Goal: Transaction & Acquisition: Obtain resource

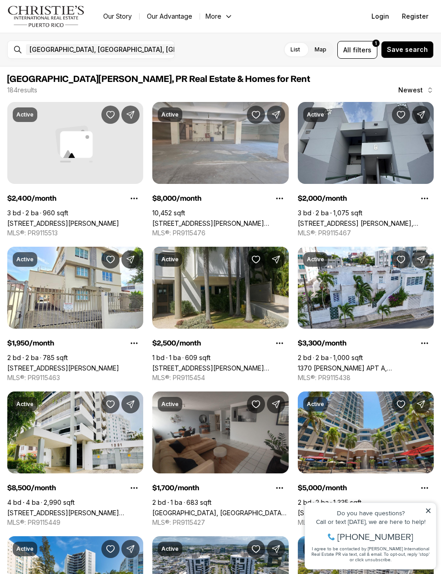
click at [365, 53] on span "filters" at bounding box center [362, 50] width 19 height 10
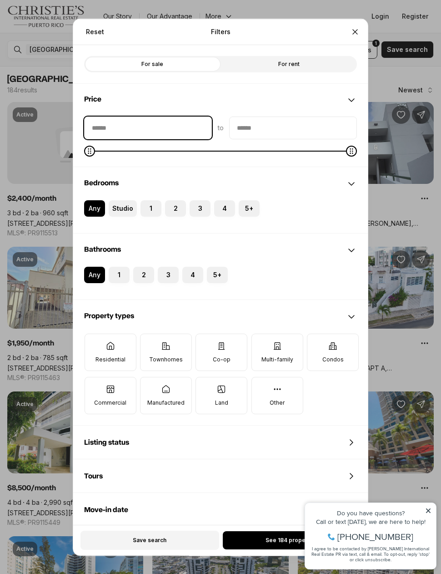
click at [106, 116] on input "priceMin" at bounding box center [148, 127] width 127 height 22
type input "****"
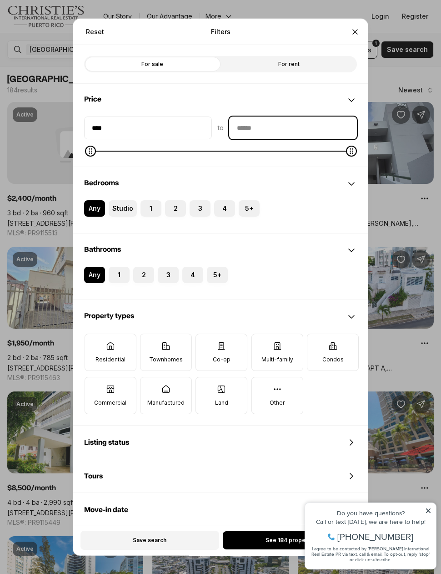
click at [250, 117] on input "priceMax" at bounding box center [293, 127] width 127 height 22
type input "**"
type input "****"
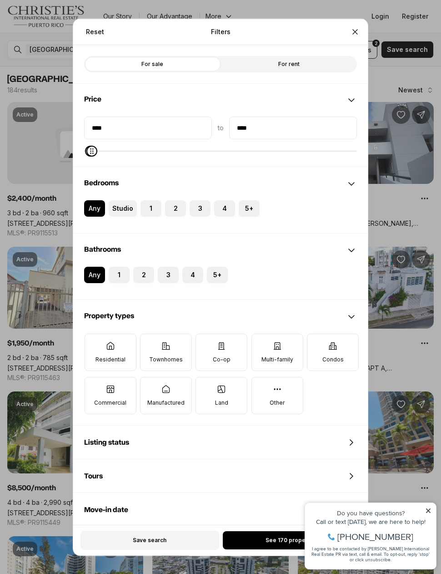
click at [174, 200] on label "2" at bounding box center [175, 208] width 21 height 16
click at [174, 200] on button "2" at bounding box center [169, 204] width 9 height 9
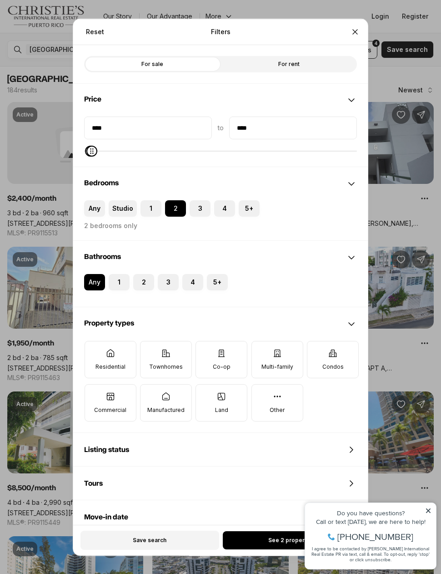
click at [116, 273] on button "1" at bounding box center [113, 277] width 9 height 9
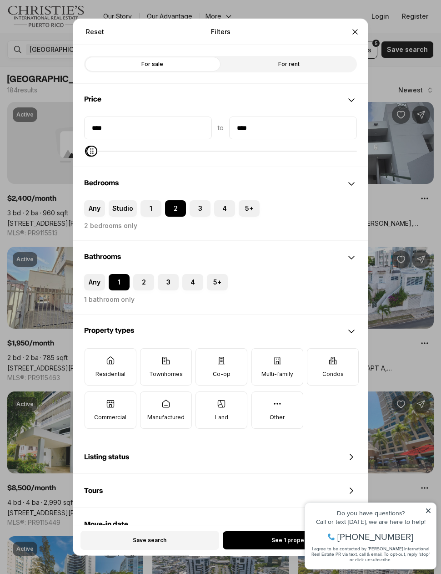
click at [141, 273] on button "2" at bounding box center [137, 277] width 9 height 9
click at [116, 273] on button "1" at bounding box center [113, 277] width 9 height 9
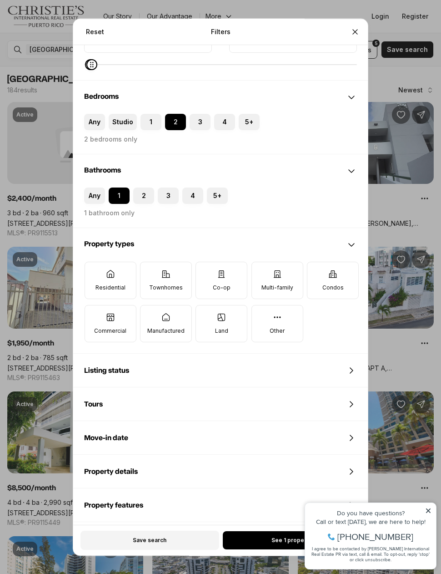
scroll to position [95, 0]
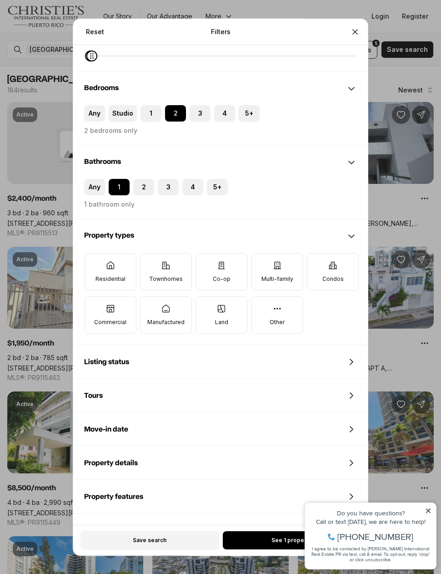
click at [108, 275] on p "Residential" at bounding box center [111, 278] width 30 height 7
click at [94, 263] on button "Residential" at bounding box center [89, 257] width 9 height 9
click at [151, 275] on p "Townhomes" at bounding box center [166, 278] width 34 height 7
click at [150, 263] on button "Townhomes" at bounding box center [145, 257] width 9 height 9
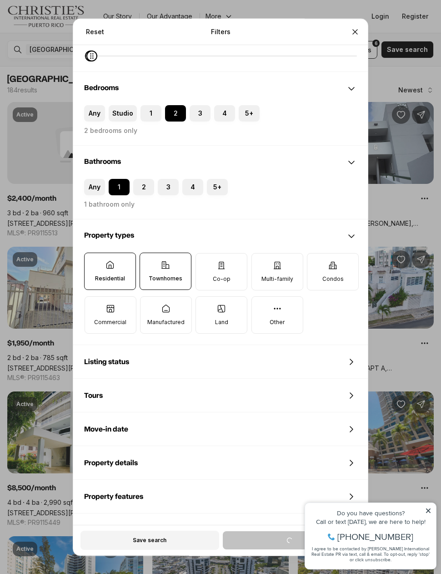
click at [236, 253] on label "Co-op" at bounding box center [222, 271] width 52 height 37
click at [205, 253] on button "Co-op" at bounding box center [200, 257] width 9 height 9
click at [274, 261] on icon at bounding box center [277, 265] width 9 height 9
click at [261, 253] on button "Multi-family" at bounding box center [256, 257] width 9 height 9
click at [320, 262] on label "Condos" at bounding box center [333, 271] width 52 height 37
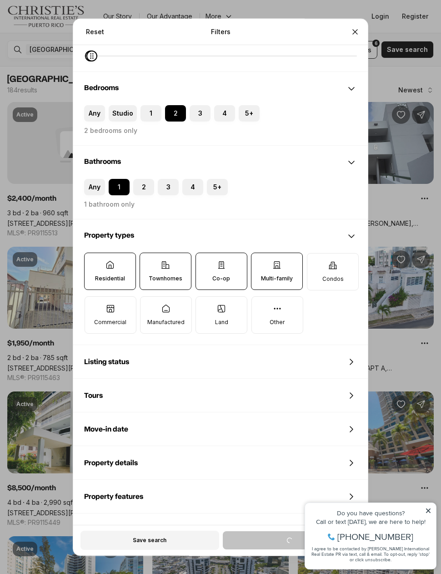
click at [317, 262] on button "Condos" at bounding box center [312, 257] width 9 height 9
click at [207, 310] on label "Land" at bounding box center [222, 314] width 52 height 37
click at [205, 305] on button "Land" at bounding box center [200, 300] width 9 height 9
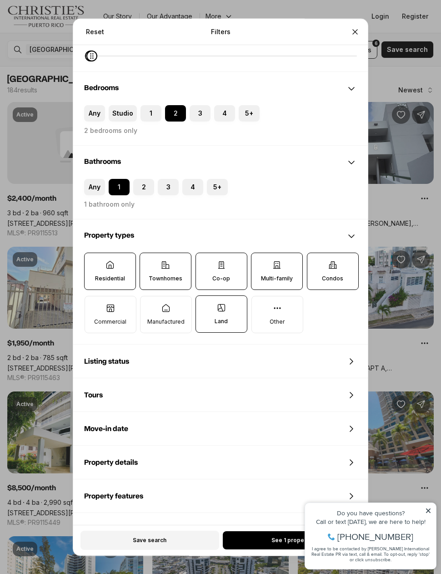
click at [104, 296] on label "Commercial" at bounding box center [111, 314] width 52 height 37
click at [94, 296] on button "Commercial" at bounding box center [89, 300] width 9 height 9
click at [155, 318] on p "Manufactured" at bounding box center [165, 321] width 37 height 7
click at [150, 305] on button "Manufactured" at bounding box center [145, 300] width 9 height 9
click at [266, 296] on label "Other" at bounding box center [278, 314] width 52 height 37
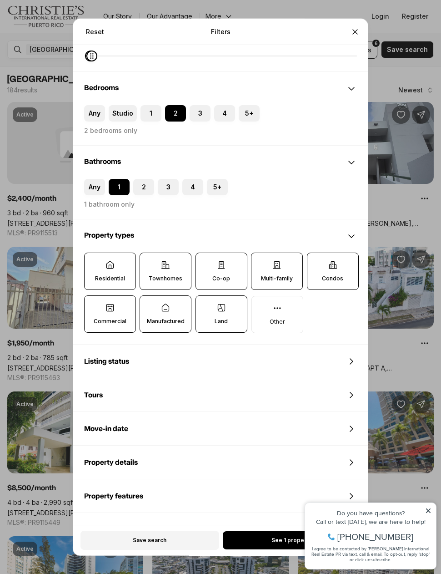
click at [261, 296] on button "Other" at bounding box center [256, 300] width 9 height 9
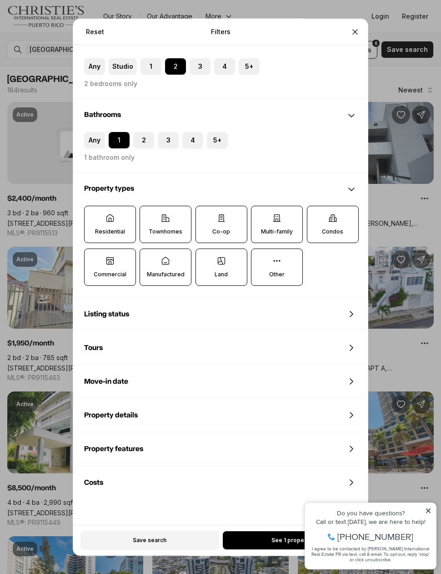
scroll to position [141, 0]
click at [236, 549] on button "See 1 property" at bounding box center [292, 540] width 138 height 18
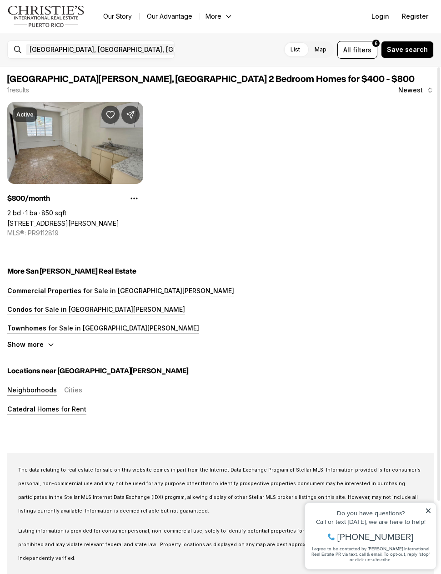
click at [27, 219] on link "[STREET_ADDRESS][PERSON_NAME]" at bounding box center [63, 223] width 112 height 8
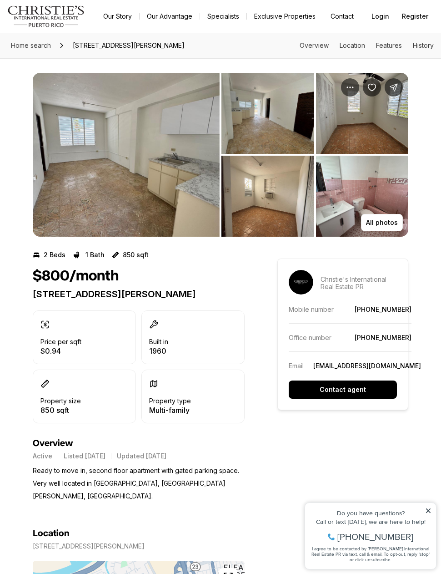
click at [105, 170] on img "View image gallery" at bounding box center [126, 155] width 187 height 164
